Goal: Task Accomplishment & Management: Manage account settings

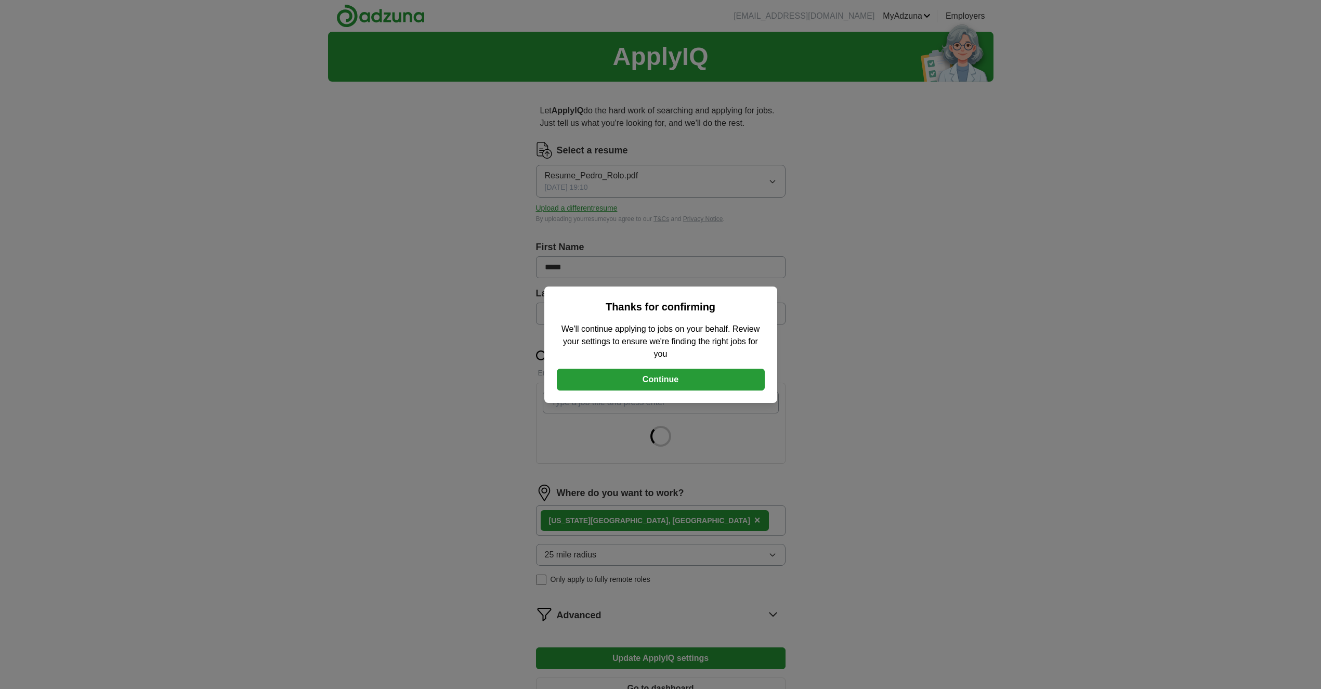
click at [685, 373] on button "Continue" at bounding box center [661, 380] width 208 height 22
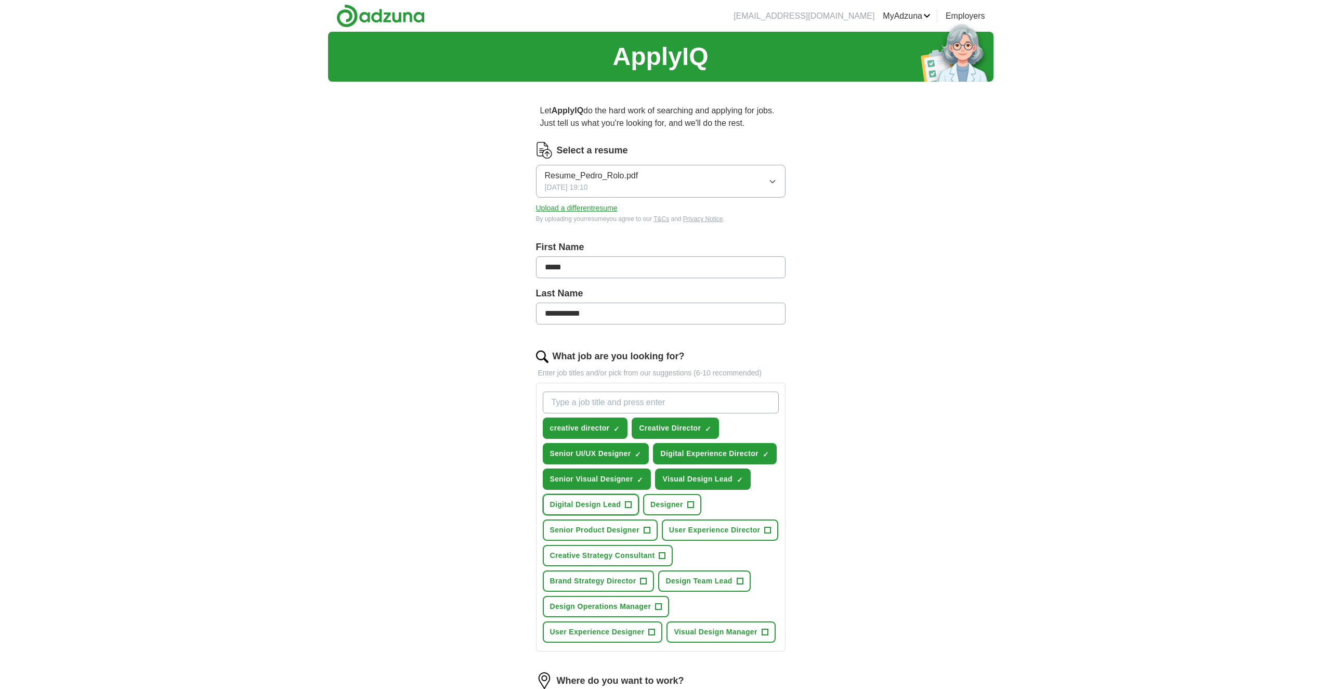
click at [610, 503] on span "Digital Design Lead" at bounding box center [585, 504] width 71 height 11
click at [676, 507] on span "Designer" at bounding box center [666, 504] width 33 height 11
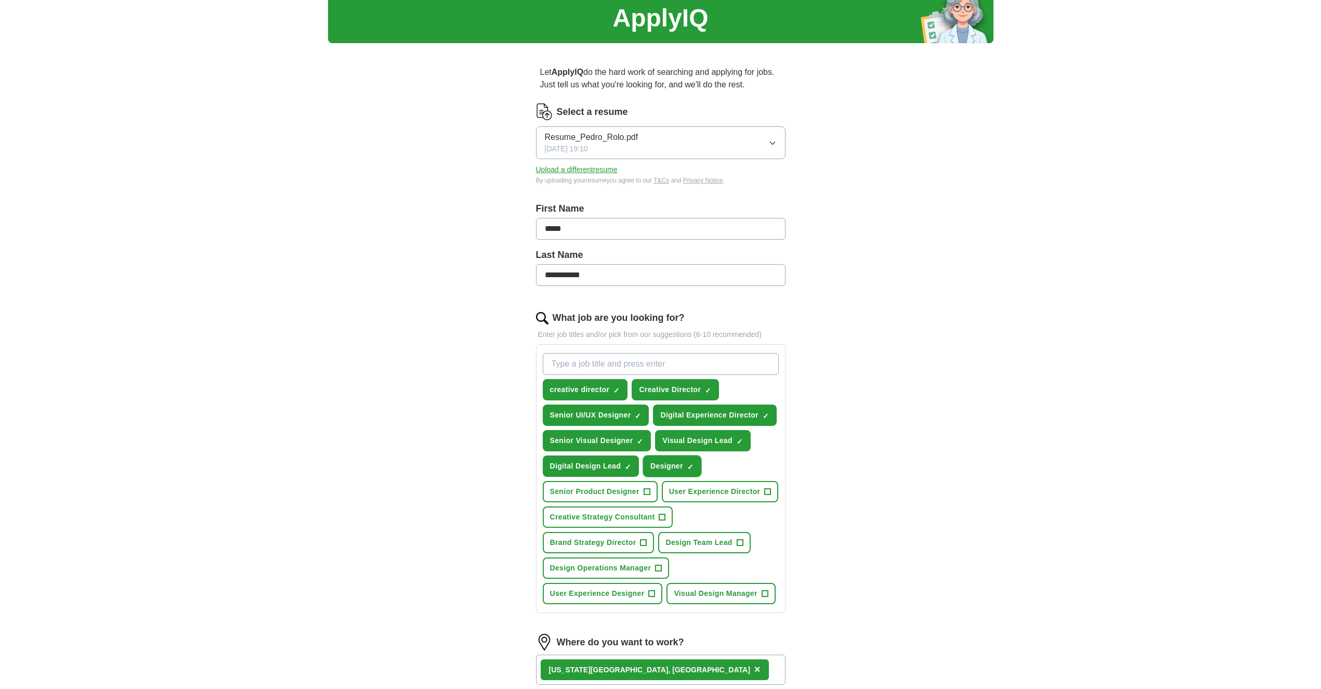
scroll to position [188, 0]
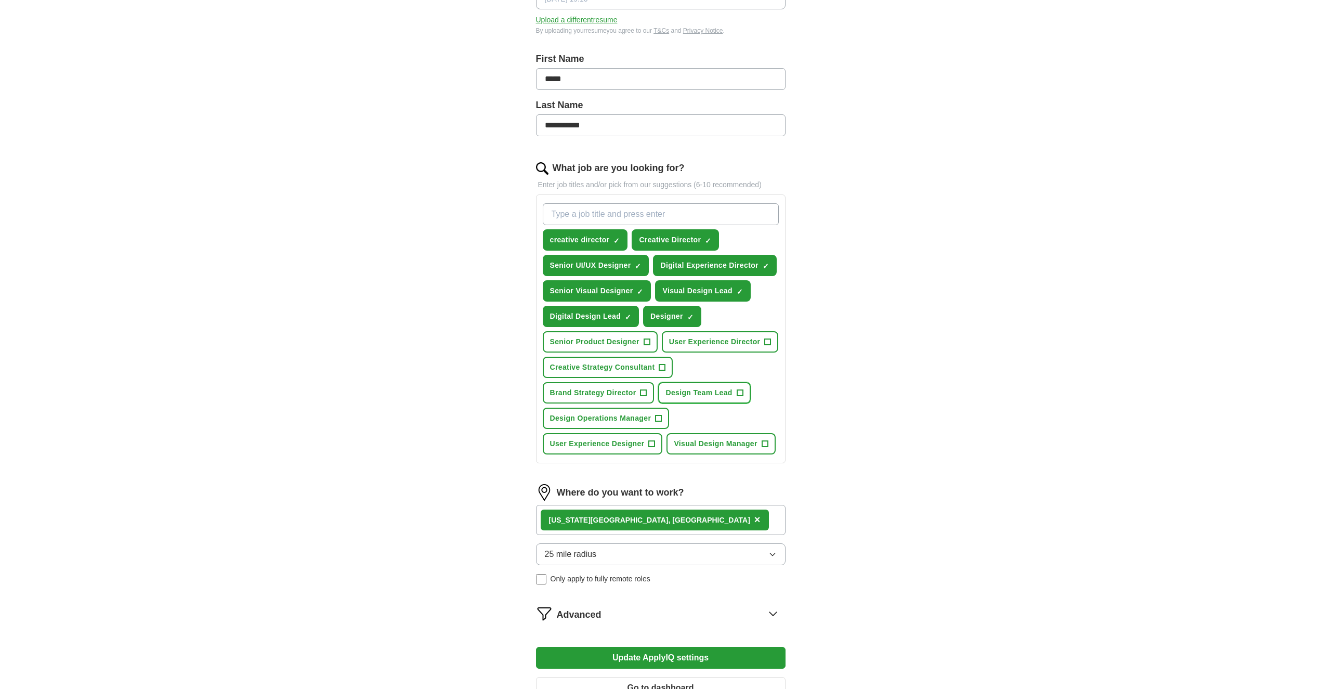
click at [697, 398] on span "Design Team Lead" at bounding box center [698, 392] width 67 height 11
click at [613, 454] on button "User Experience Designer +" at bounding box center [603, 443] width 120 height 21
click at [705, 454] on button "Visual Design Manager +" at bounding box center [720, 443] width 109 height 21
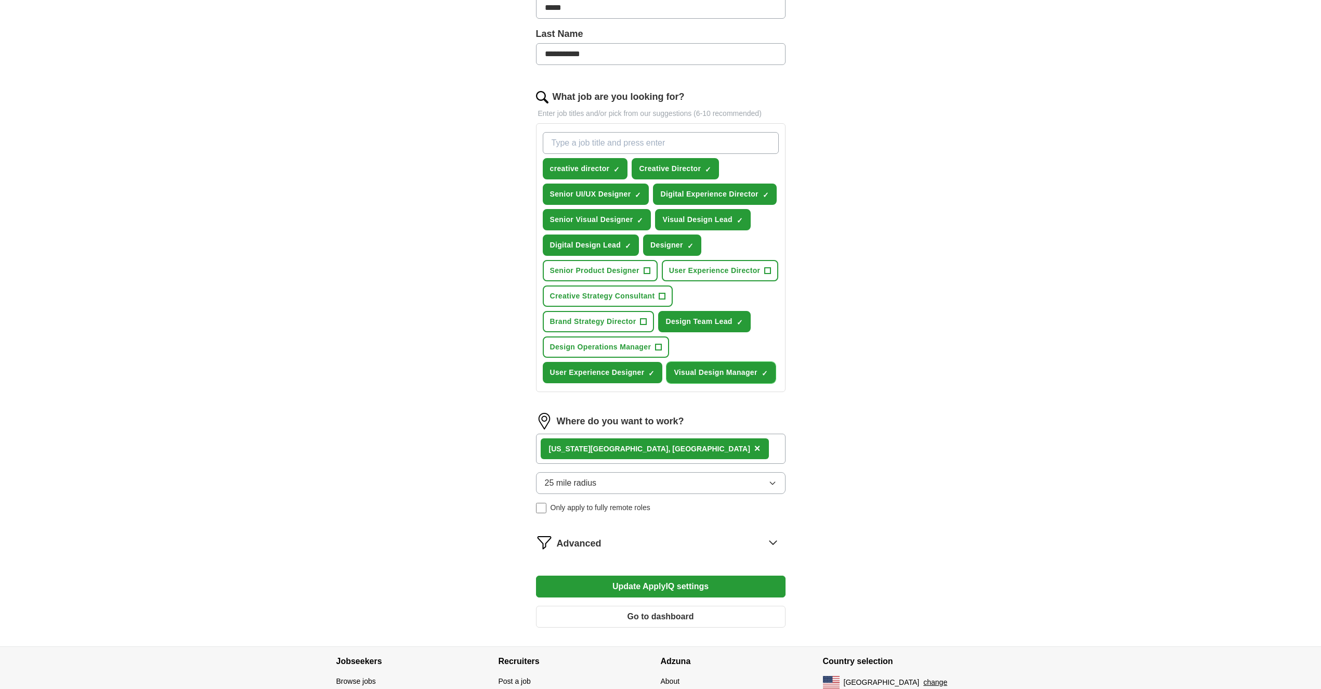
scroll to position [347, 0]
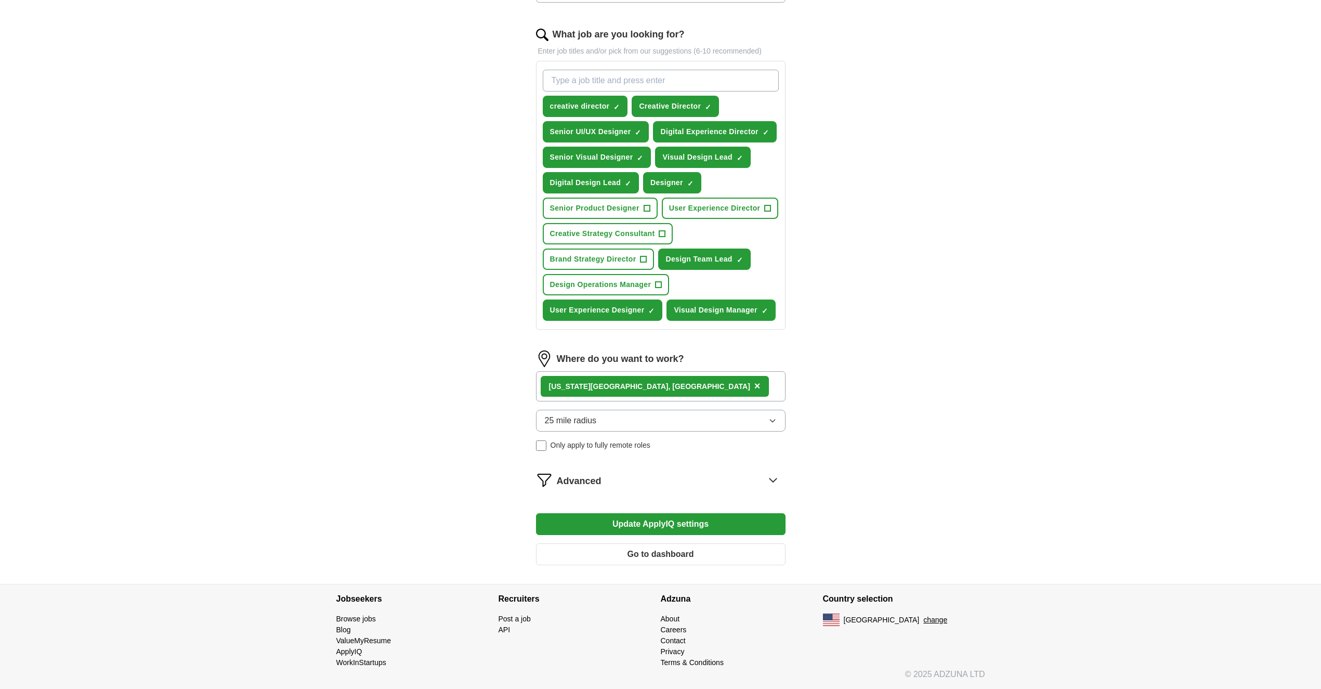
click at [668, 527] on button "Update ApplyIQ settings" at bounding box center [661, 524] width 250 height 22
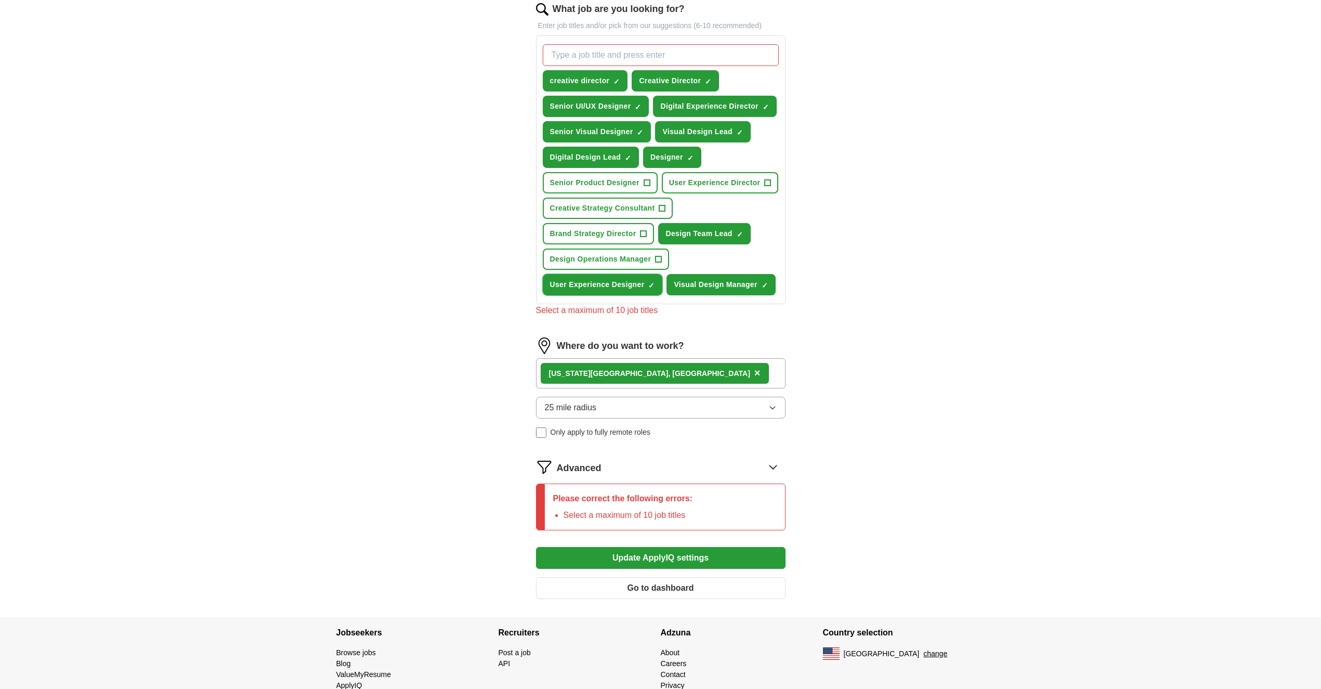
click at [628, 290] on span "User Experience Designer" at bounding box center [597, 284] width 95 height 11
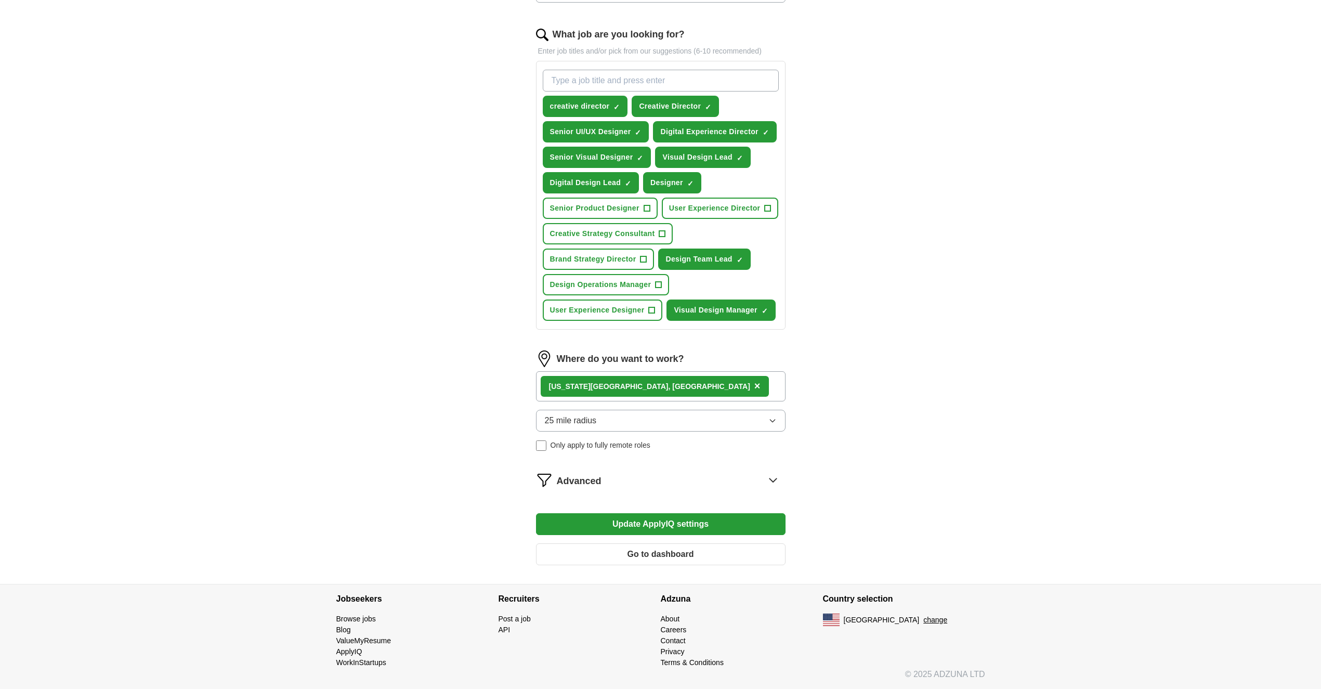
click at [659, 525] on button "Update ApplyIQ settings" at bounding box center [661, 524] width 250 height 22
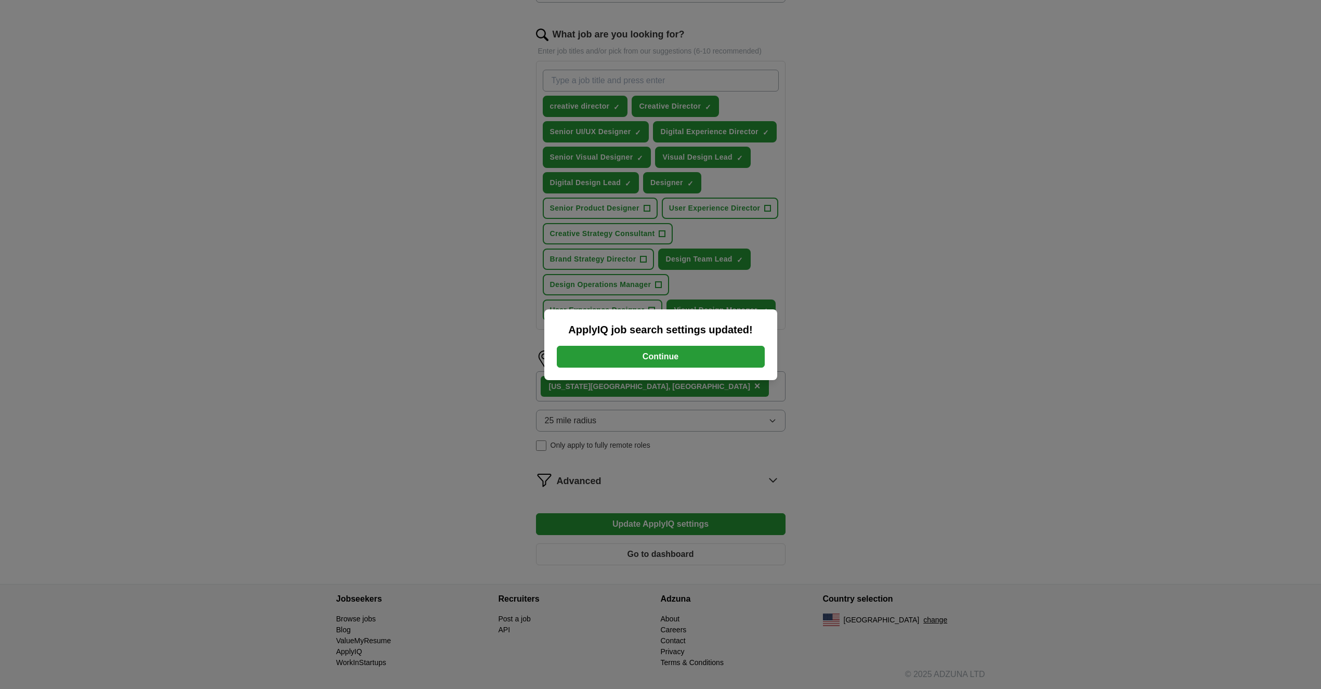
click at [672, 353] on button "Continue" at bounding box center [661, 357] width 208 height 22
